Goal: Transaction & Acquisition: Purchase product/service

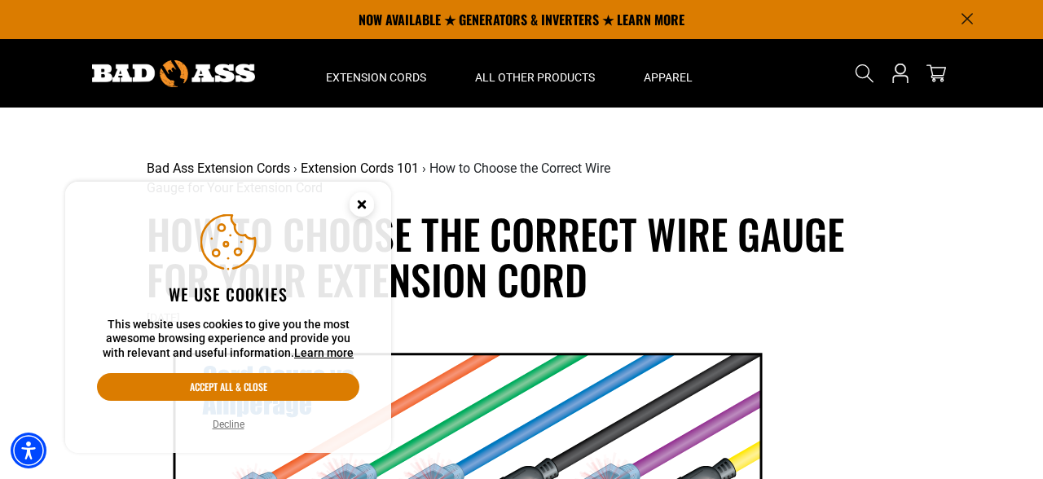
click at [247, 425] on button "Decline" at bounding box center [229, 424] width 42 height 16
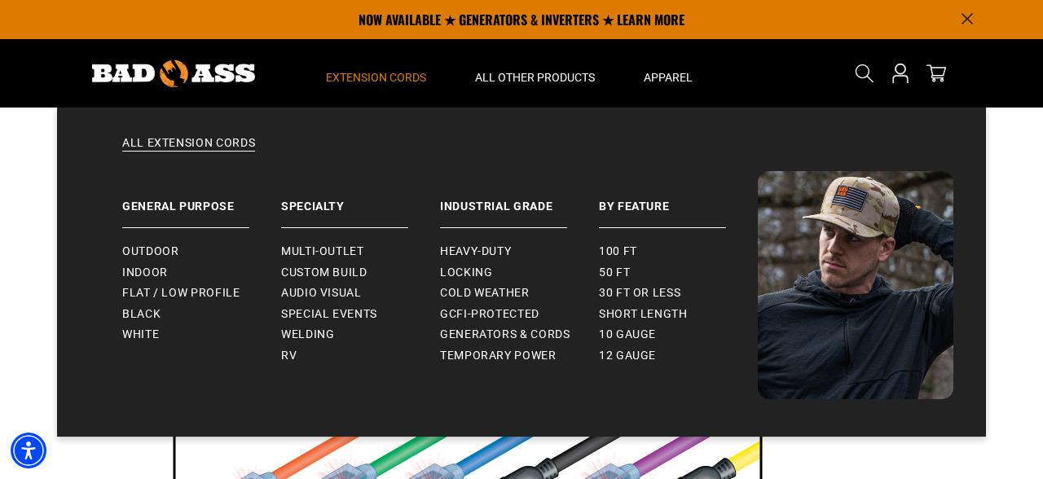
click at [393, 81] on span "Extension Cords" at bounding box center [376, 77] width 100 height 15
click at [159, 255] on span "Outdoor" at bounding box center [150, 251] width 56 height 15
